Goal: Find specific page/section: Find specific page/section

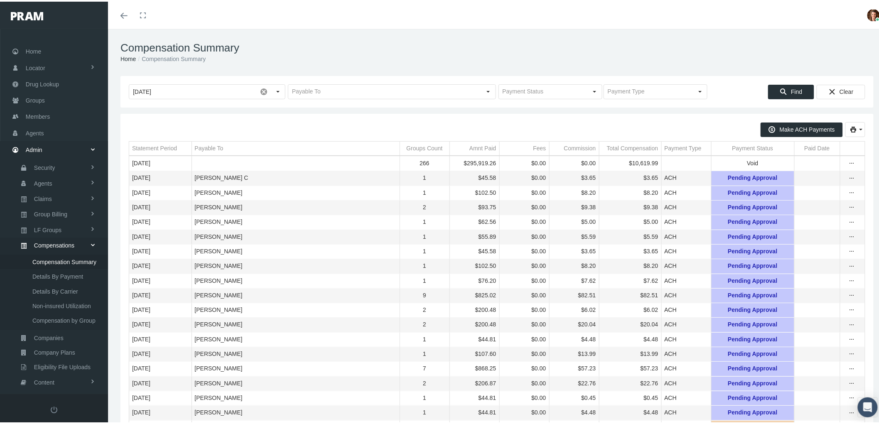
scroll to position [52, 0]
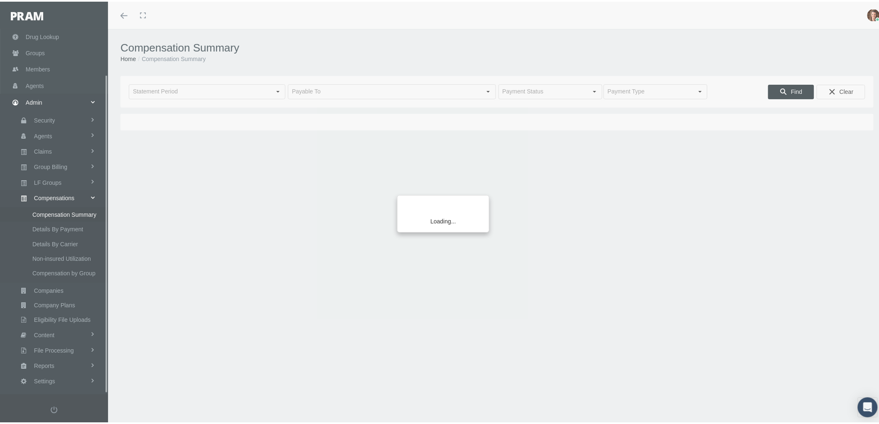
scroll to position [52, 0]
type input "[DATE]"
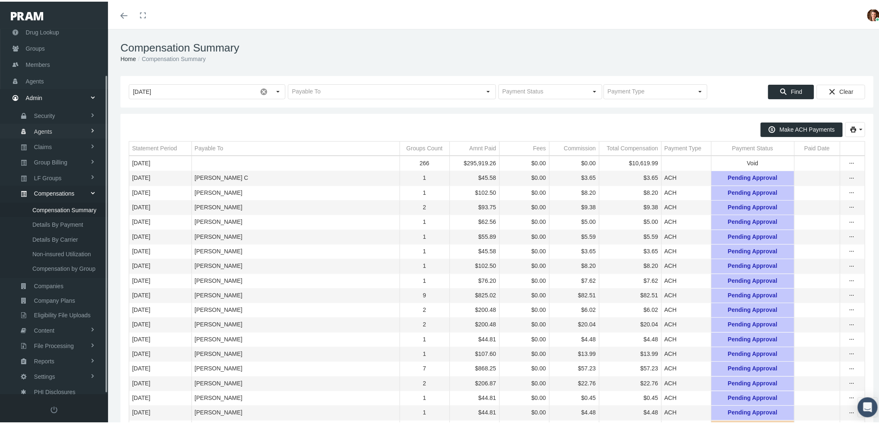
click at [44, 126] on span "Agents" at bounding box center [43, 130] width 18 height 14
click at [64, 198] on span "Bank Info Requests" at bounding box center [57, 205] width 51 height 14
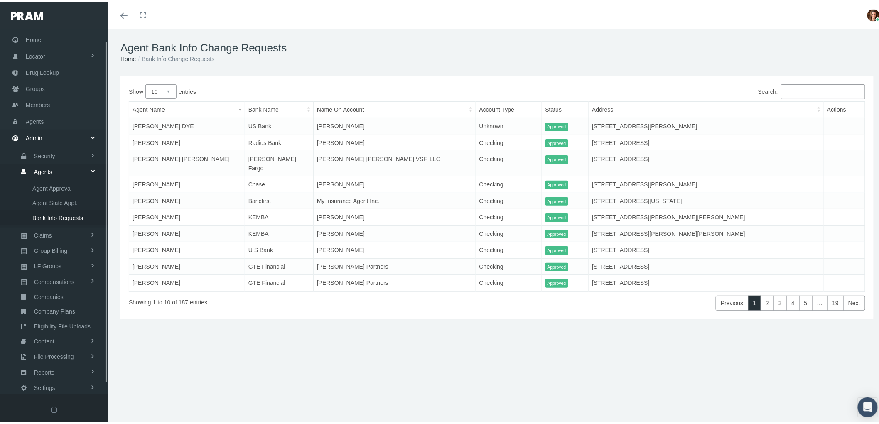
scroll to position [23, 0]
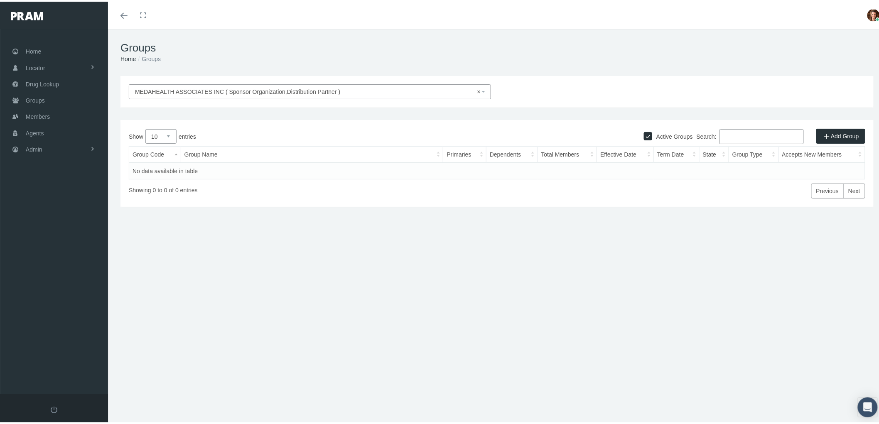
click at [532, 47] on h1 "Groups" at bounding box center [497, 46] width 753 height 13
